Goal: Transaction & Acquisition: Purchase product/service

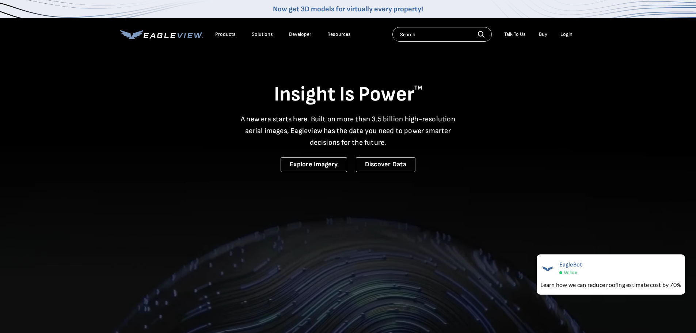
click at [570, 34] on div "Login" at bounding box center [566, 34] width 12 height 7
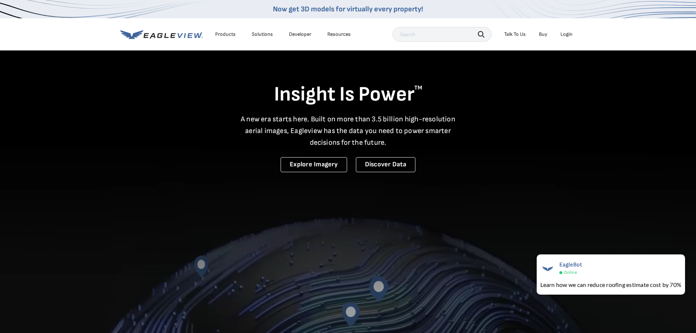
click at [569, 32] on div "Login" at bounding box center [566, 34] width 12 height 7
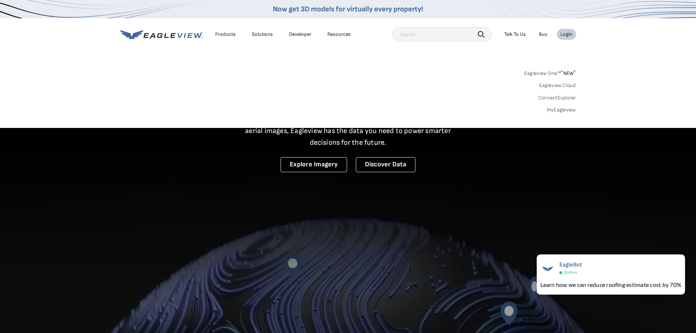
click at [563, 111] on link "MyEagleview" at bounding box center [561, 110] width 29 height 7
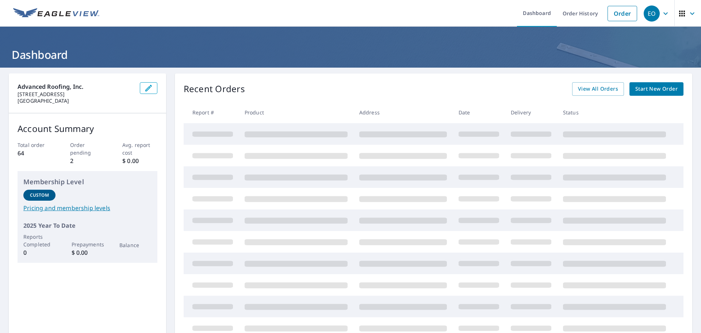
click at [649, 91] on span "Start New Order" at bounding box center [656, 88] width 42 height 9
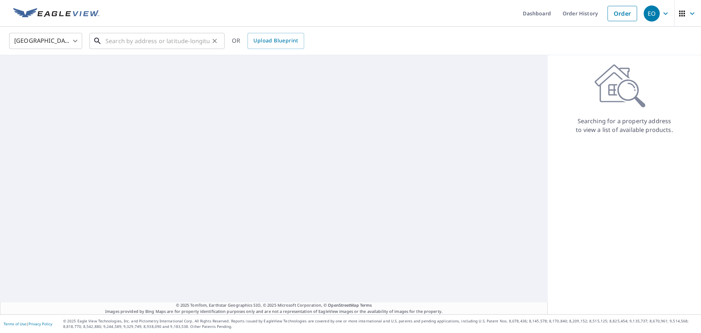
click at [127, 43] on input "text" at bounding box center [158, 41] width 104 height 20
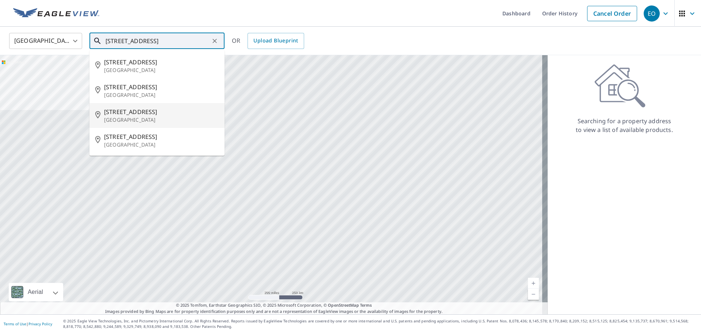
click at [177, 112] on span "1115 Edgewood Ave S" at bounding box center [161, 111] width 115 height 9
type input "1115 Edgewood Ave S Jacksonville, FL 32205"
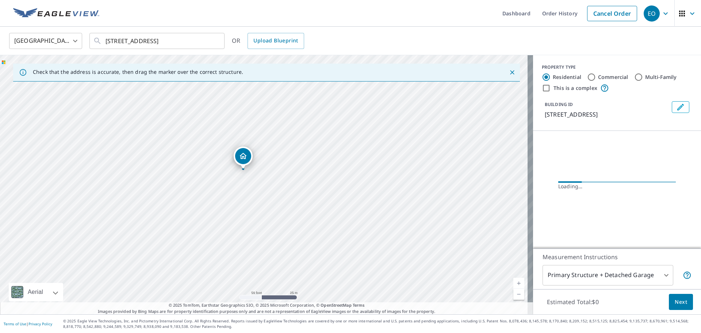
drag, startPoint x: 332, startPoint y: 189, endPoint x: 326, endPoint y: 148, distance: 42.2
click at [327, 148] on div "1115 Edgewood Ave S Jacksonville, FL 32205" at bounding box center [266, 184] width 533 height 259
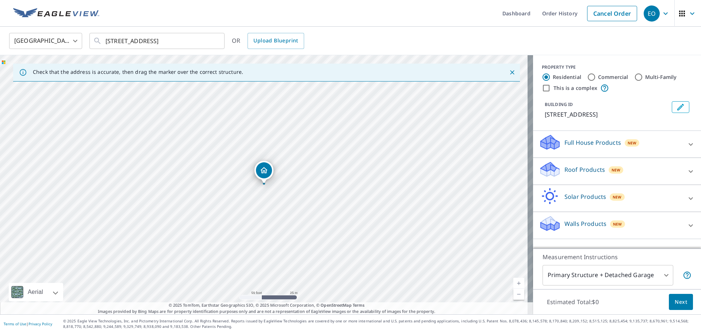
click at [588, 74] on input "Commercial" at bounding box center [591, 77] width 9 height 9
radio input "true"
type input "4"
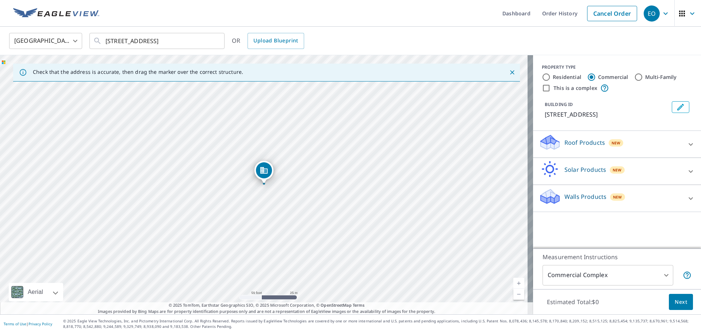
click at [577, 147] on p "Roof Products" at bounding box center [585, 142] width 41 height 9
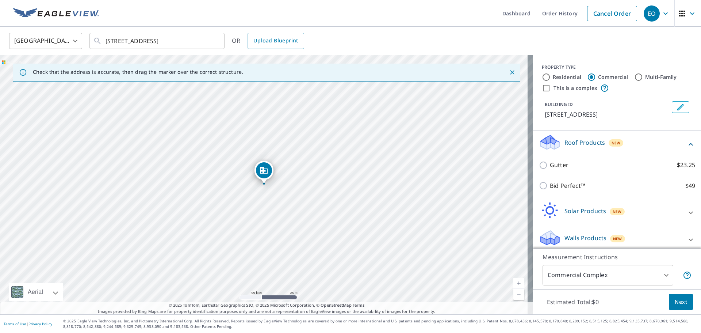
click at [577, 147] on p "Roof Products" at bounding box center [585, 142] width 41 height 9
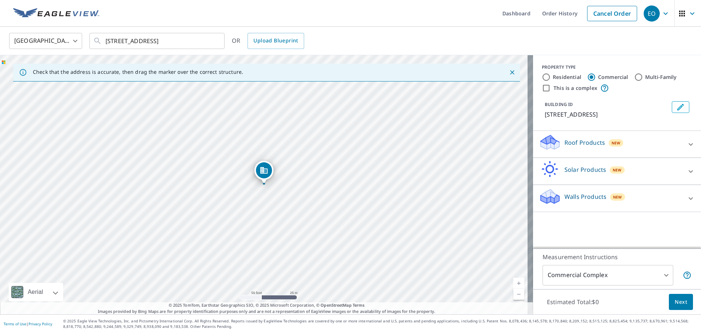
click at [545, 75] on input "Residential" at bounding box center [546, 77] width 9 height 9
radio input "true"
type input "1"
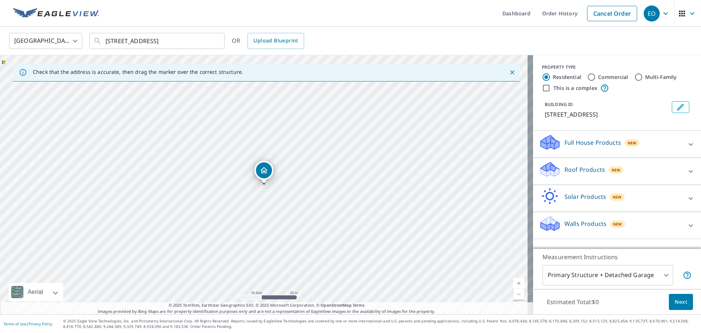
click at [599, 175] on div "Roof Products New" at bounding box center [610, 171] width 143 height 21
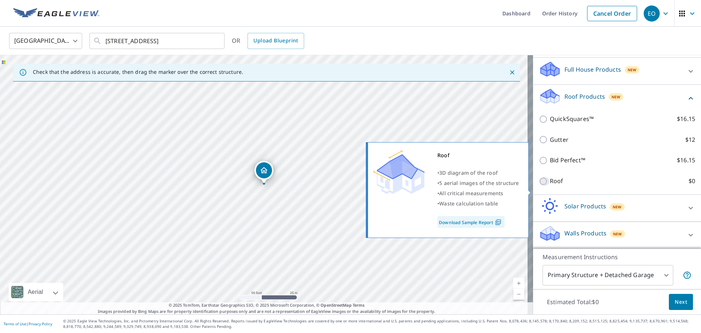
click at [539, 186] on input "Roof $0" at bounding box center [544, 181] width 11 height 9
checkbox input "true"
type input "3"
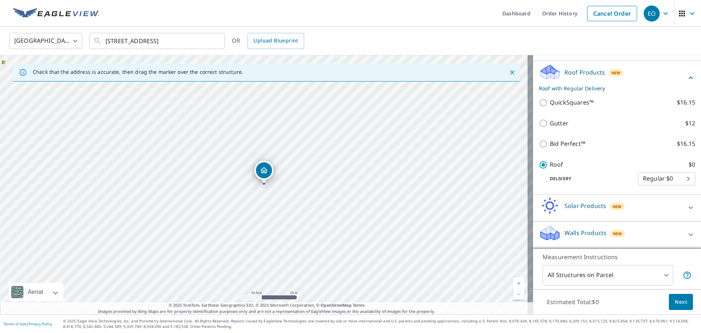
scroll to position [86, 0]
click at [640, 269] on body "EO EO Dashboard Order History Cancel Order EO United States US ​ 1115 Edgewood …" at bounding box center [350, 166] width 701 height 333
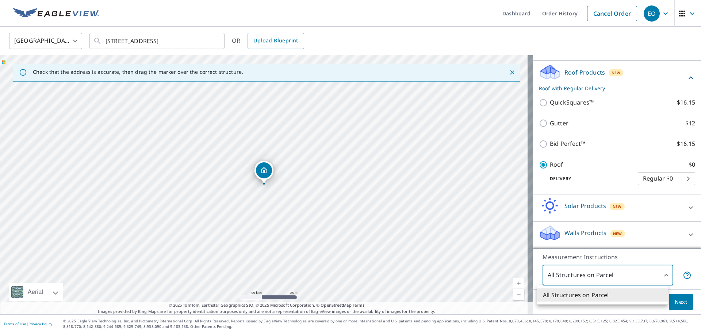
click at [640, 269] on div at bounding box center [350, 166] width 701 height 333
click at [625, 276] on body "EO EO Dashboard Order History Cancel Order EO United States US ​ 1115 Edgewood …" at bounding box center [350, 166] width 701 height 333
click at [625, 276] on div at bounding box center [350, 166] width 701 height 333
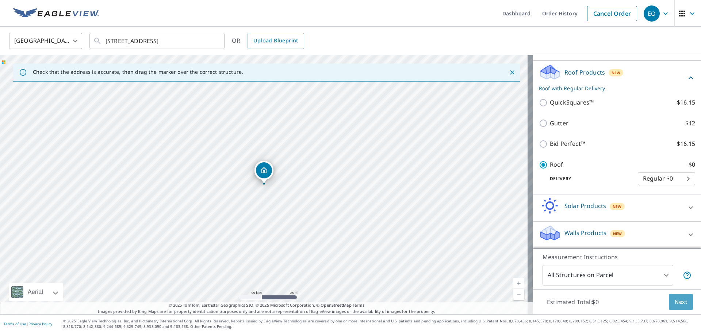
click at [675, 306] on button "Next" at bounding box center [681, 302] width 24 height 16
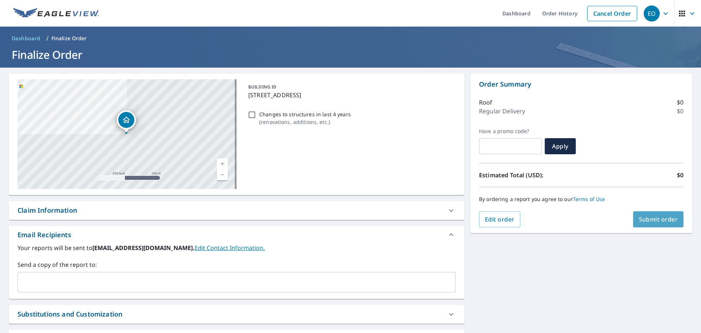
click at [654, 222] on span "Submit order" at bounding box center [658, 219] width 39 height 8
